Goal: Find specific page/section: Find specific page/section

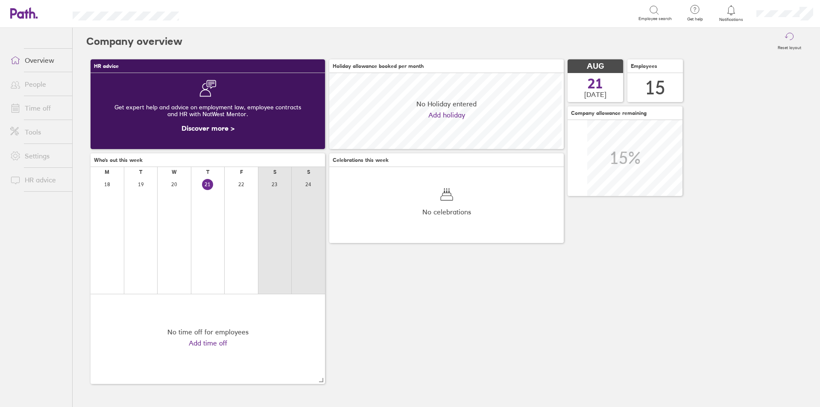
scroll to position [76, 234]
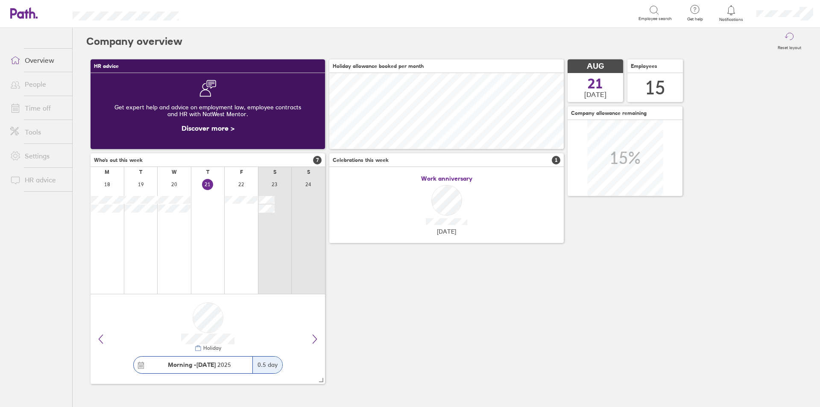
click at [38, 90] on link "People" at bounding box center [37, 84] width 69 height 17
